Goal: Entertainment & Leisure: Browse casually

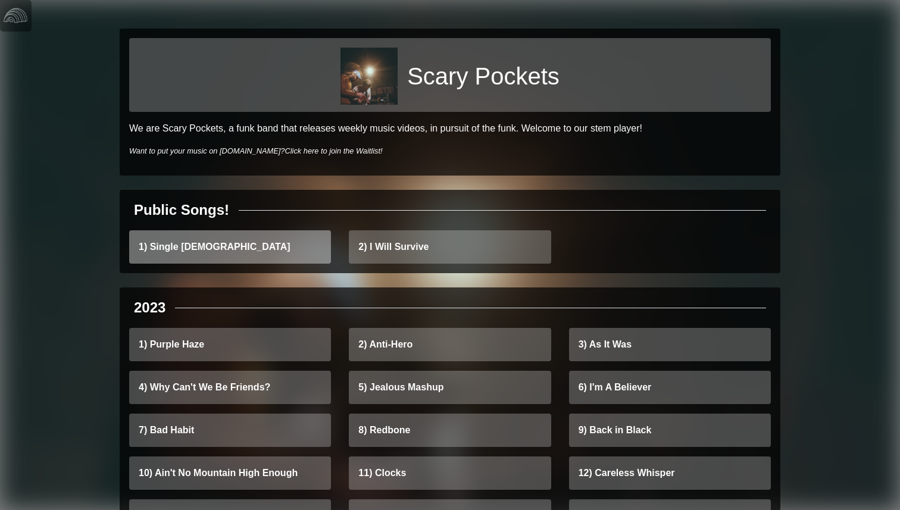
click at [217, 246] on link "1) Single [DEMOGRAPHIC_DATA]" at bounding box center [230, 246] width 202 height 33
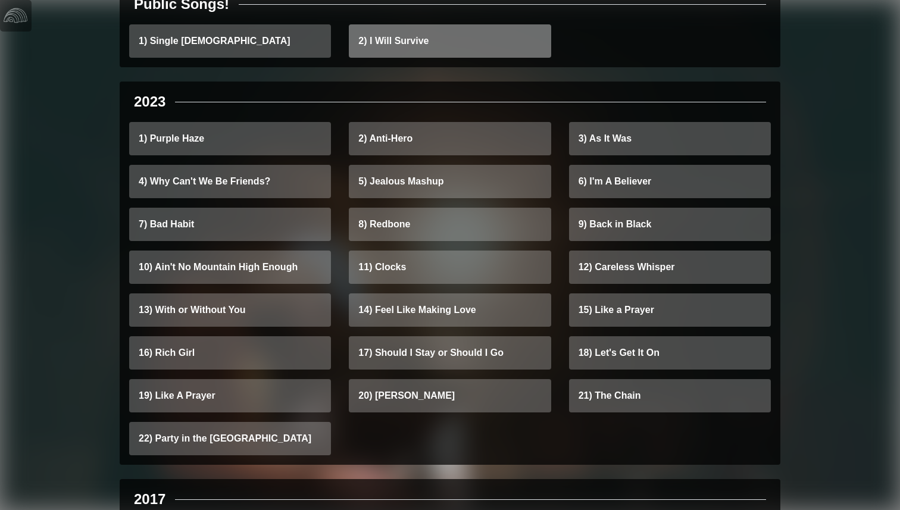
scroll to position [207, 0]
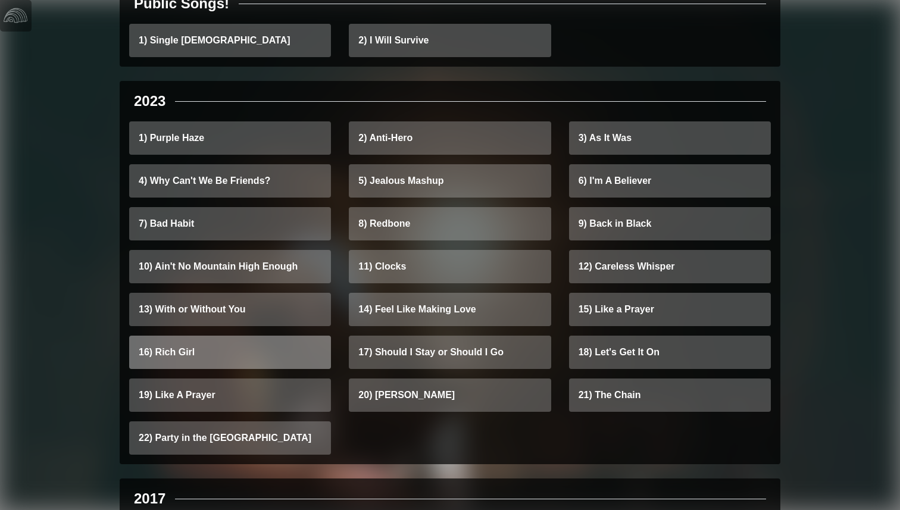
click at [255, 350] on link "16) Rich Girl" at bounding box center [230, 352] width 202 height 33
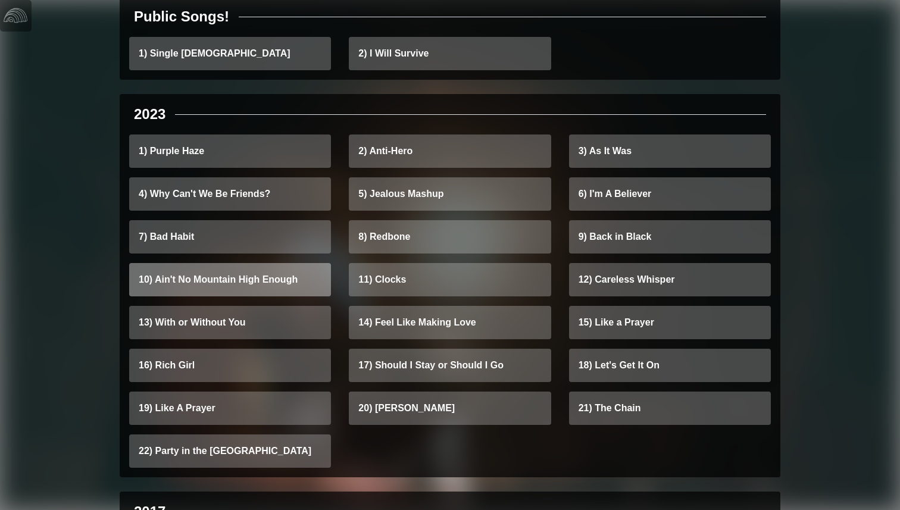
scroll to position [203, 0]
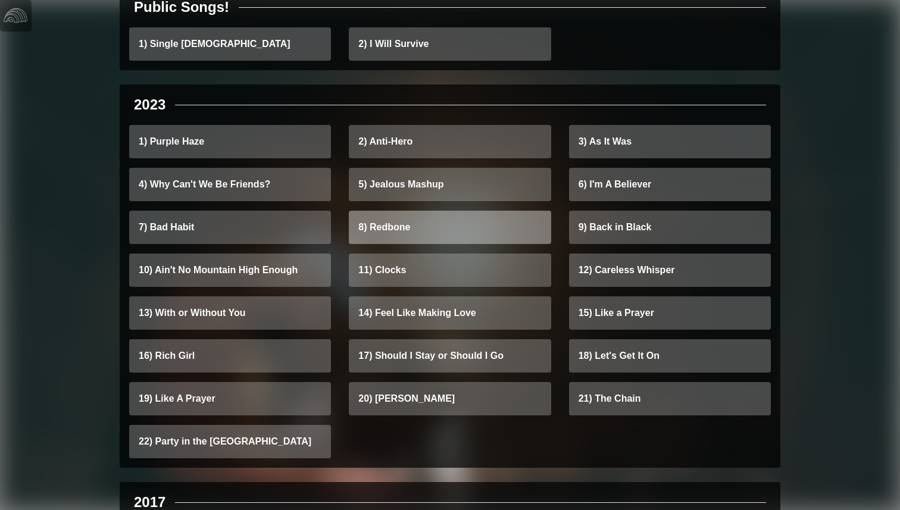
click at [422, 236] on link "8) Redbone" at bounding box center [450, 227] width 202 height 33
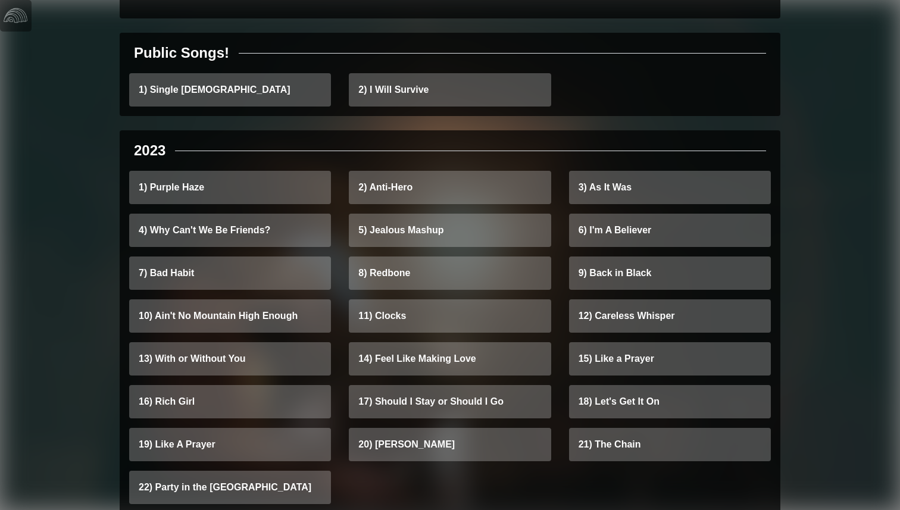
scroll to position [0, 0]
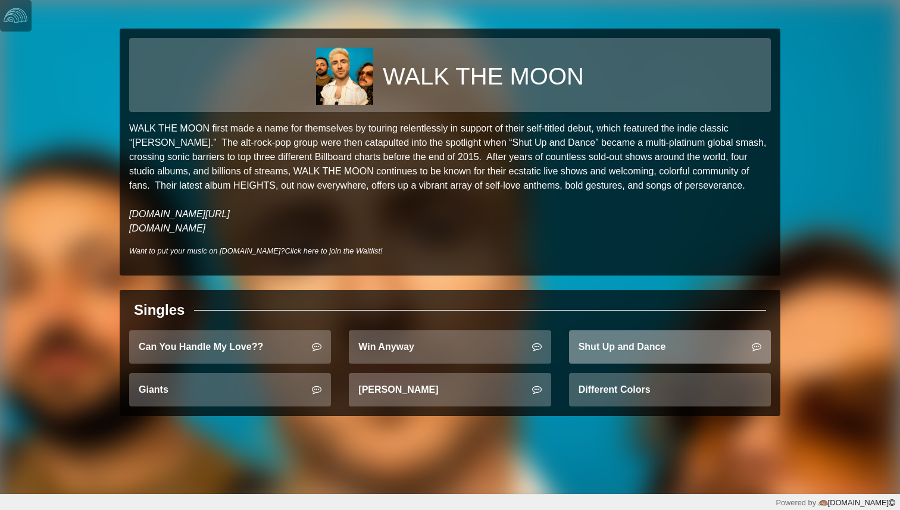
click at [635, 349] on link "Shut Up and Dance" at bounding box center [670, 346] width 202 height 33
